Goal: Transaction & Acquisition: Obtain resource

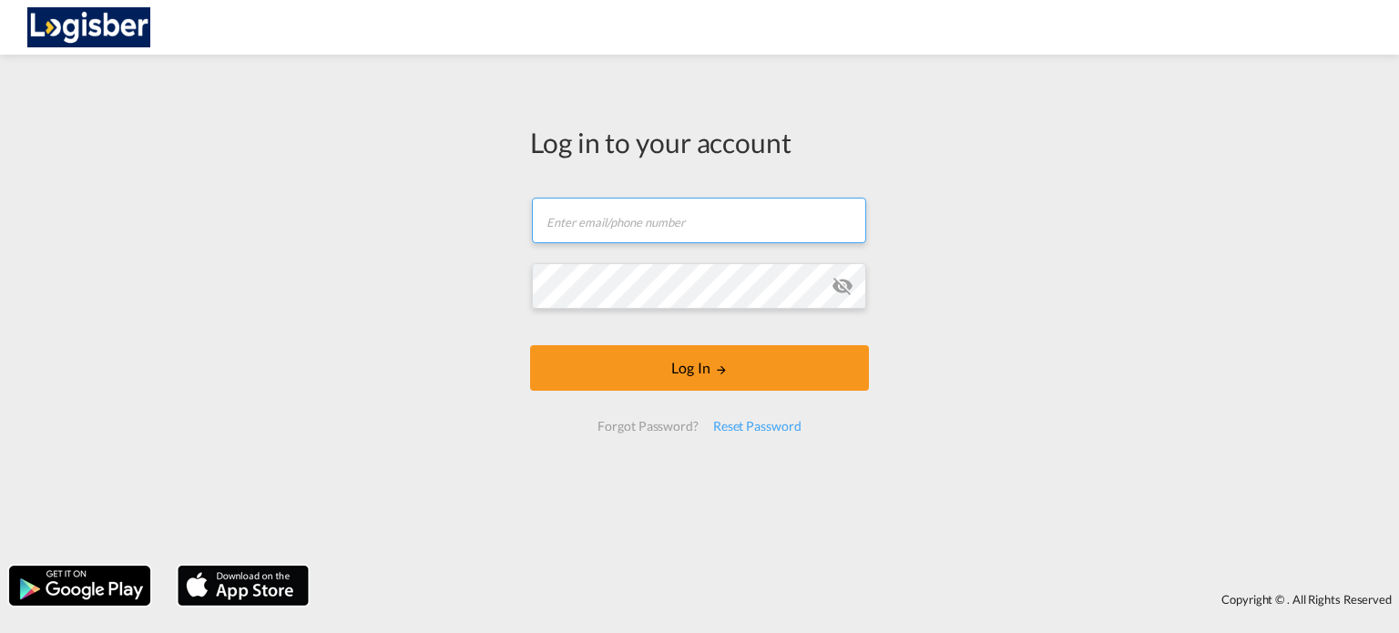
type input "[PERSON_NAME][EMAIL_ADDRESS][DOMAIN_NAME]"
click at [725, 395] on body "Analytics Dashboard Rate Search Enquiries Quotes Bookings" at bounding box center [699, 316] width 1399 height 633
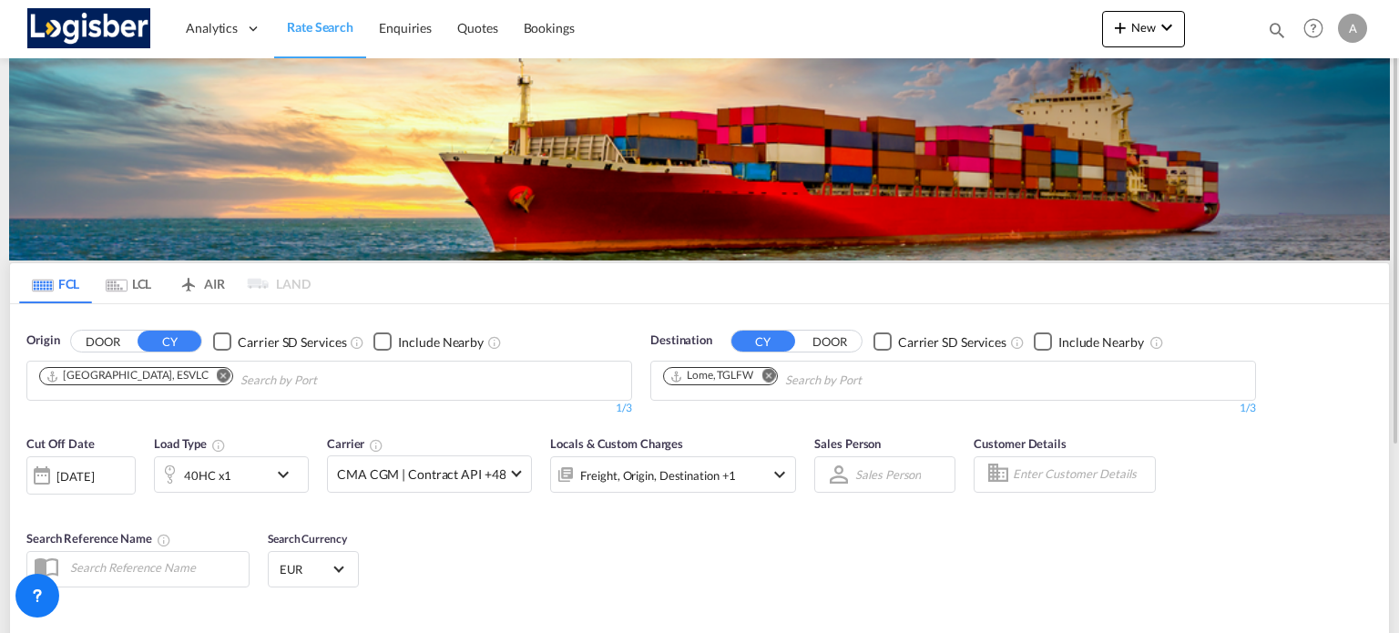
click at [217, 372] on md-icon "Remove" at bounding box center [224, 376] width 14 height 14
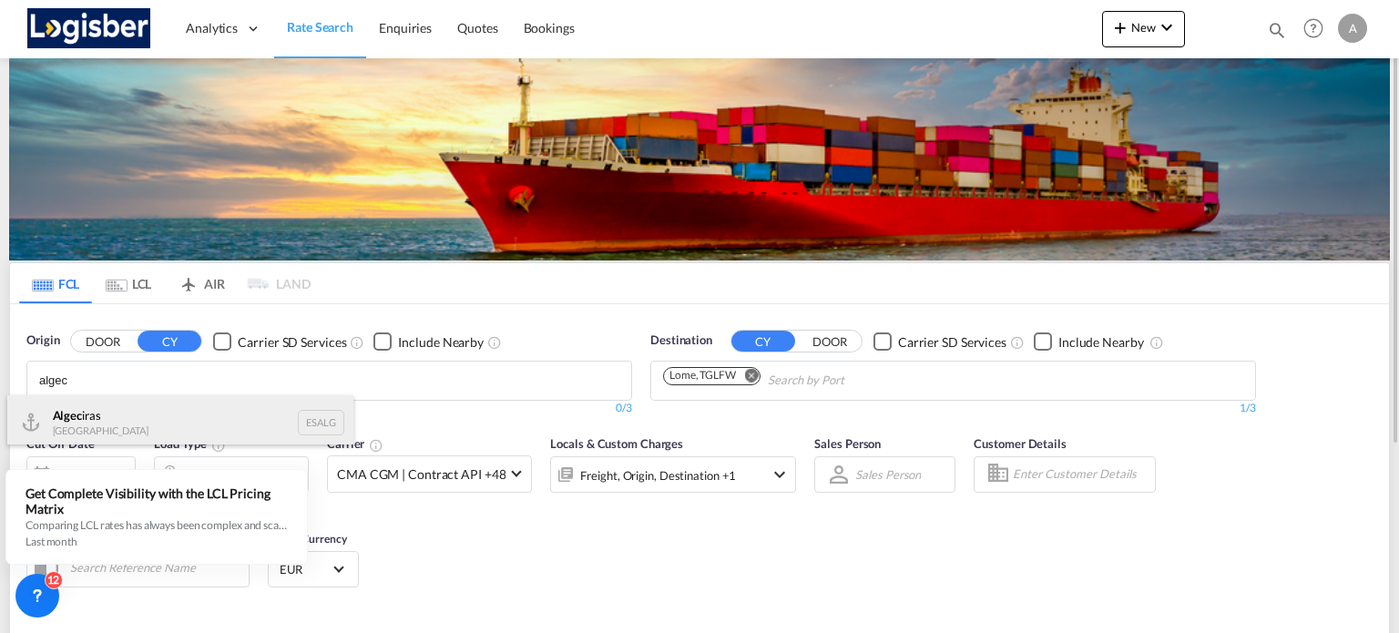
type input "algec"
click at [124, 417] on div "Algec iras Spain ESALG" at bounding box center [180, 422] width 346 height 55
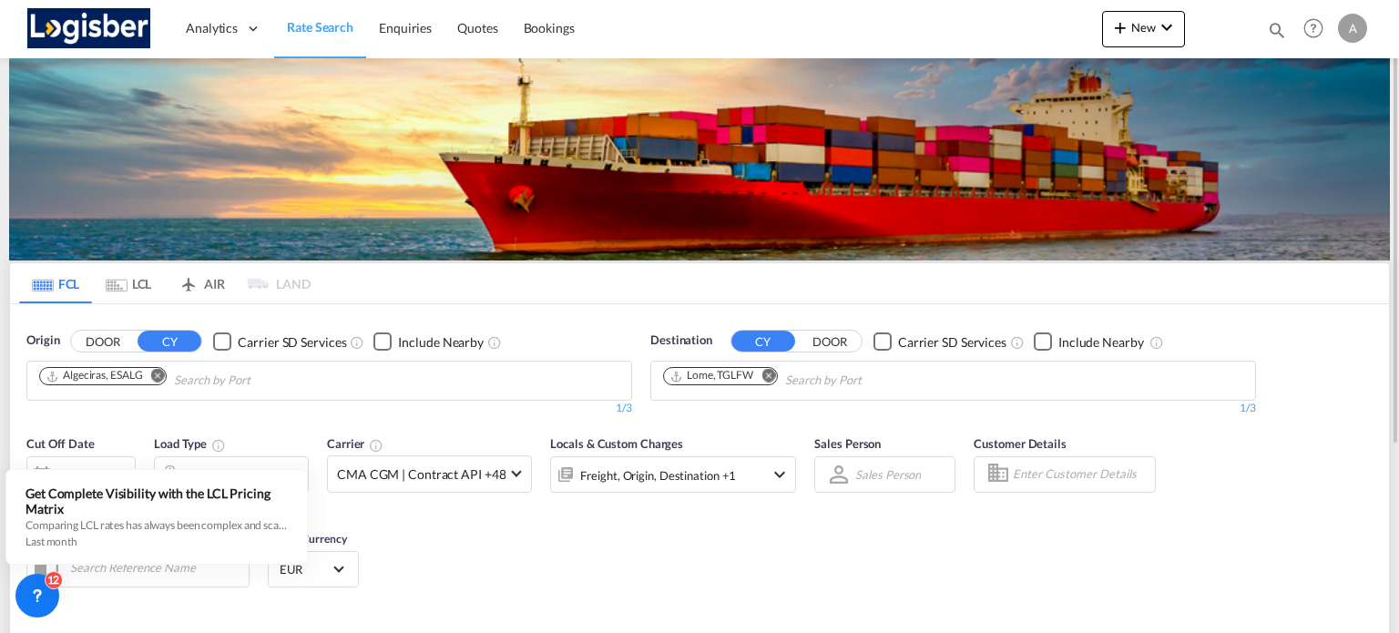
click at [769, 376] on md-icon "Remove" at bounding box center [768, 376] width 14 height 14
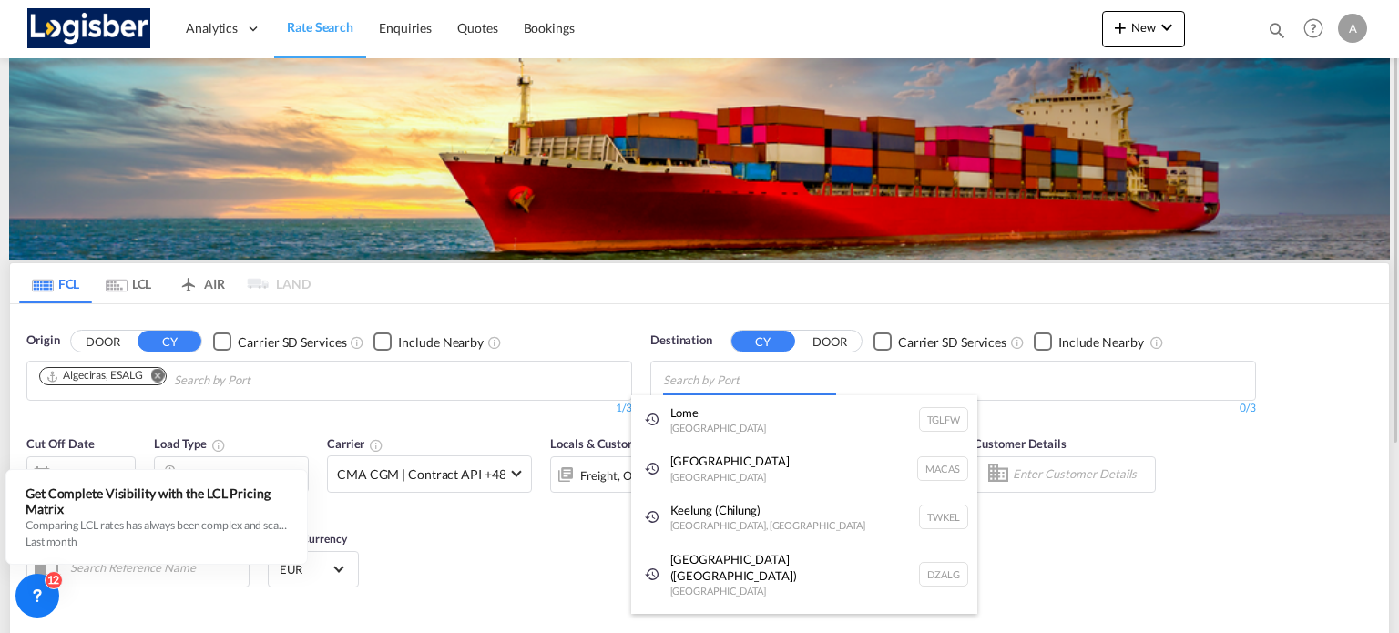
click at [730, 387] on body "Analytics Dashboard Rate Search Enquiries Quotes Bookings" at bounding box center [699, 316] width 1399 height 633
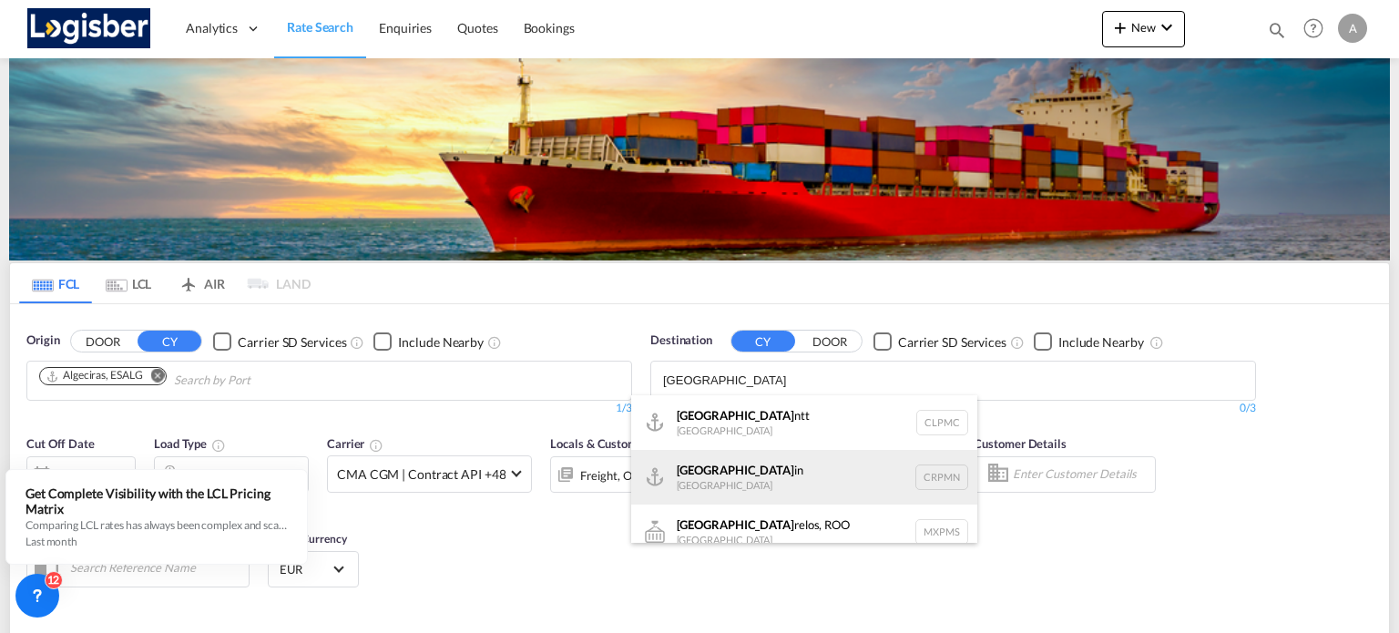
type input "[GEOGRAPHIC_DATA]"
click at [787, 466] on div "[GEOGRAPHIC_DATA] in [GEOGRAPHIC_DATA] CRPMN" at bounding box center [804, 477] width 346 height 55
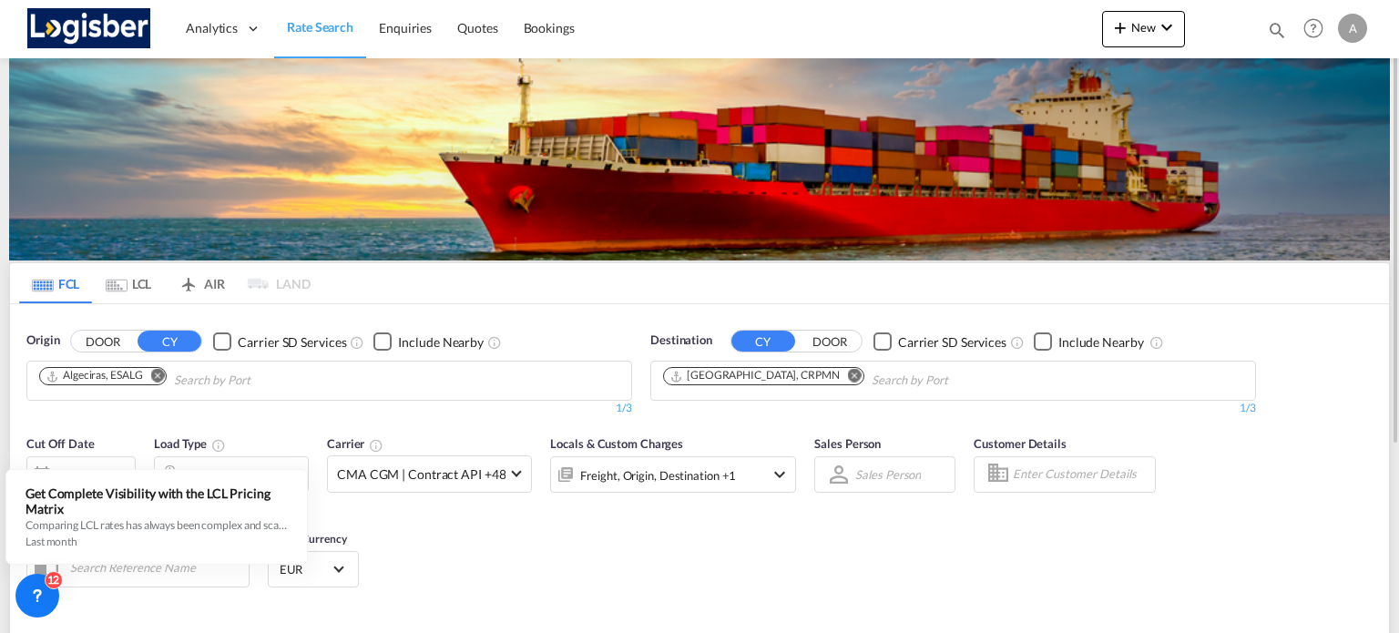
scroll to position [182, 0]
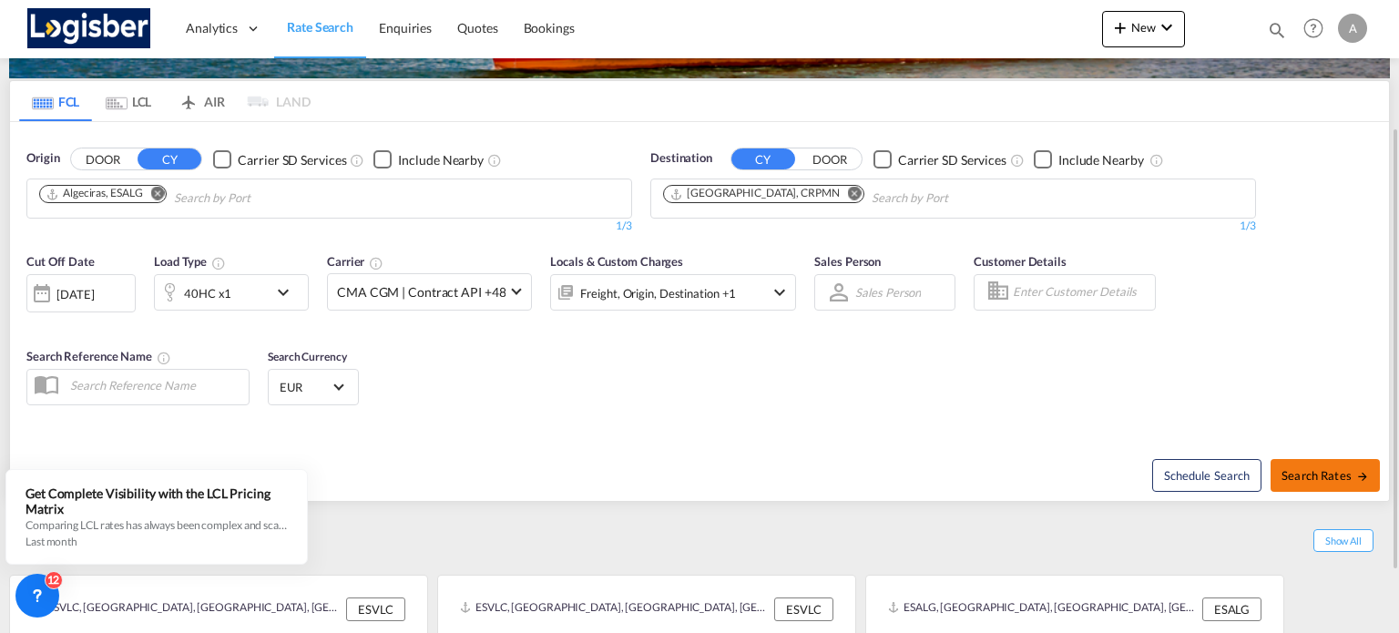
click at [1325, 473] on span "Search Rates" at bounding box center [1324, 475] width 87 height 15
type input "ESALG to CRPMN / [DATE]"
